Goal: Transaction & Acquisition: Purchase product/service

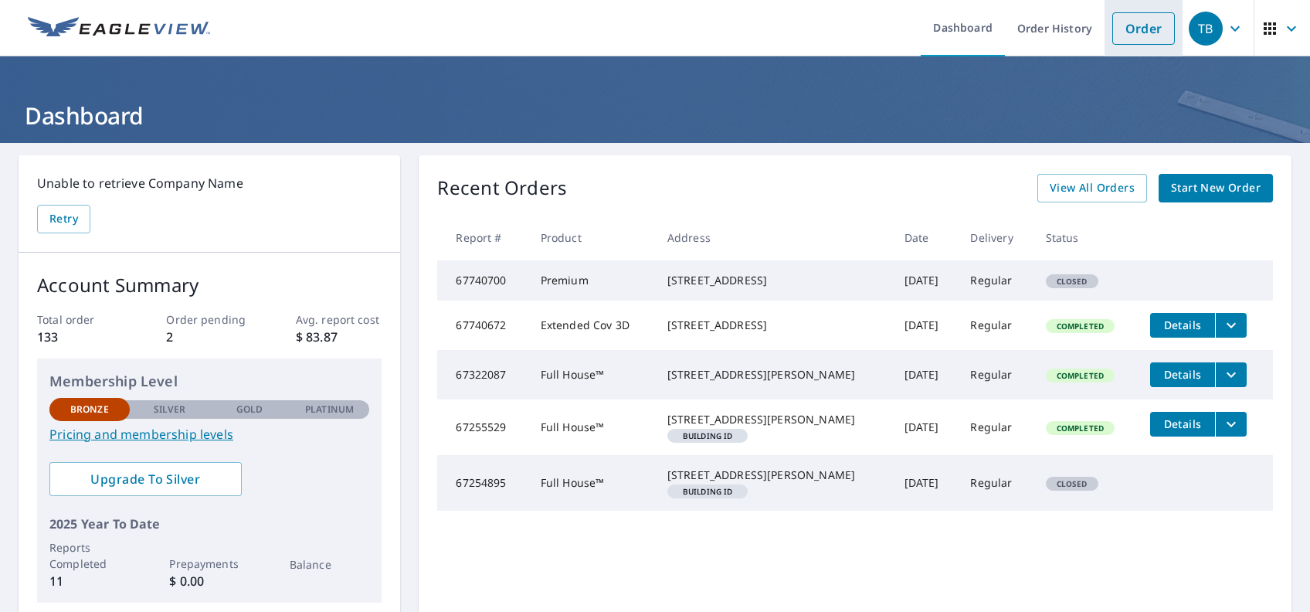
click at [1134, 36] on link "Order" at bounding box center [1144, 28] width 63 height 32
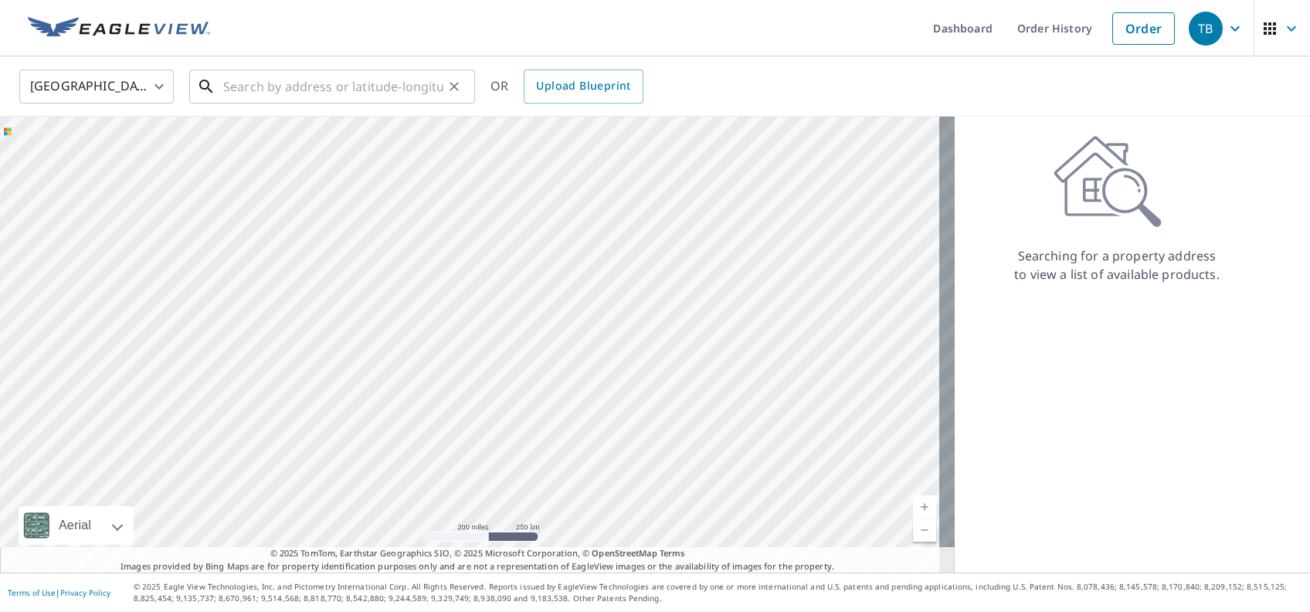
click at [295, 83] on input "text" at bounding box center [333, 86] width 220 height 43
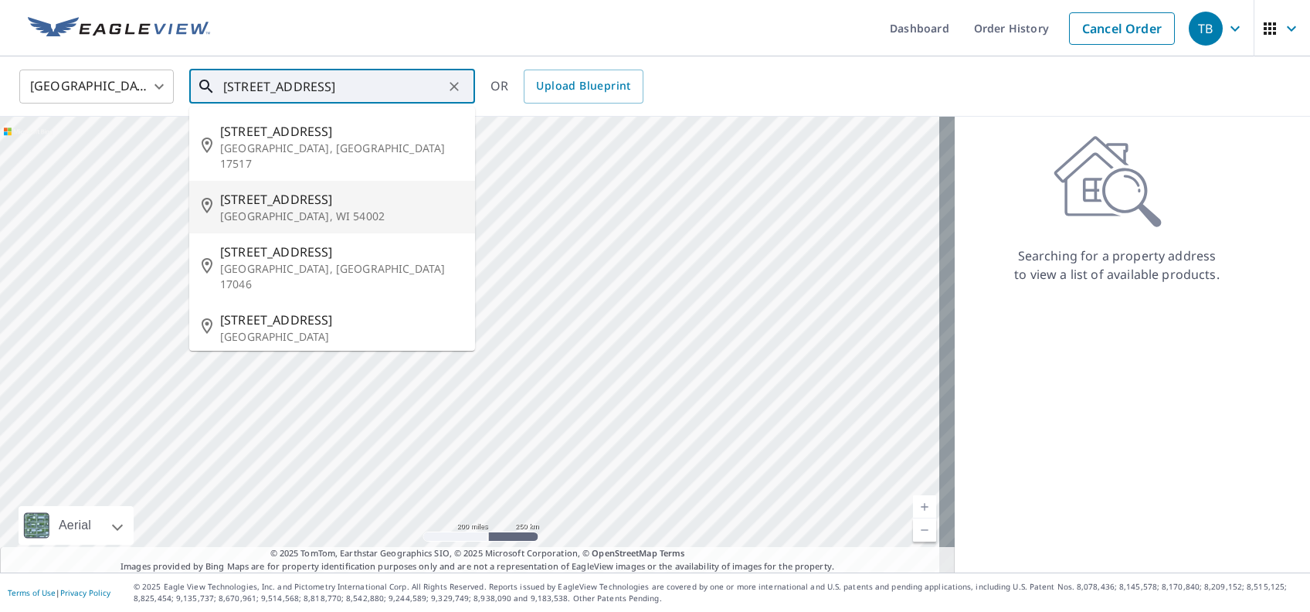
click at [282, 190] on span "[STREET_ADDRESS]" at bounding box center [341, 199] width 243 height 19
type input "[STREET_ADDRESS][PERSON_NAME]"
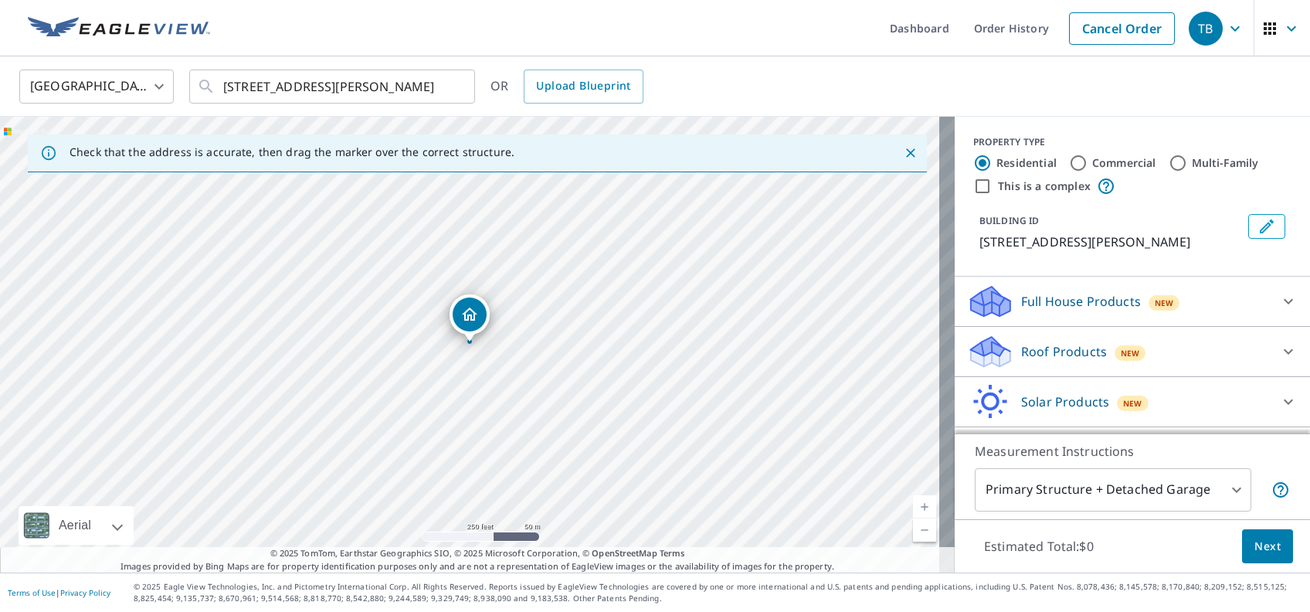
click at [471, 348] on div "[STREET_ADDRESS][PERSON_NAME]" at bounding box center [477, 345] width 955 height 456
click at [913, 505] on link "Current Level 17, Zoom In" at bounding box center [924, 506] width 23 height 23
click at [913, 505] on link "Current Level 18, Zoom In" at bounding box center [924, 506] width 23 height 23
click at [913, 505] on link "Current Level 19, Zoom In" at bounding box center [924, 506] width 23 height 23
click at [1280, 297] on icon at bounding box center [1289, 301] width 19 height 19
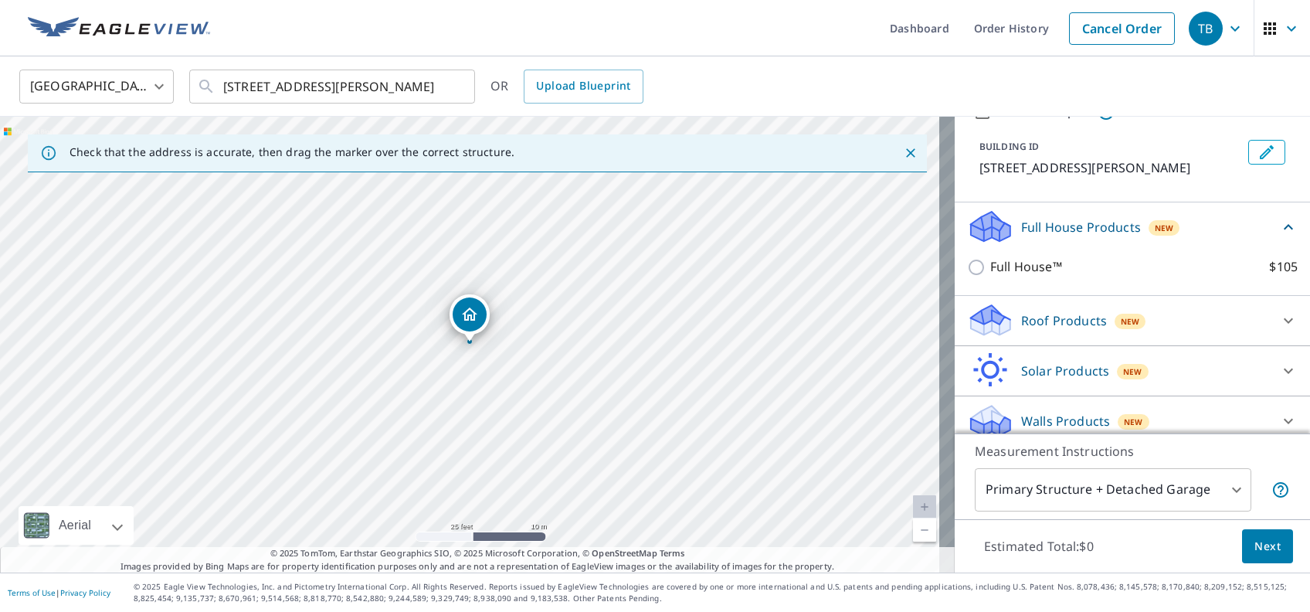
scroll to position [87, 0]
